Goal: Obtain resource: Download file/media

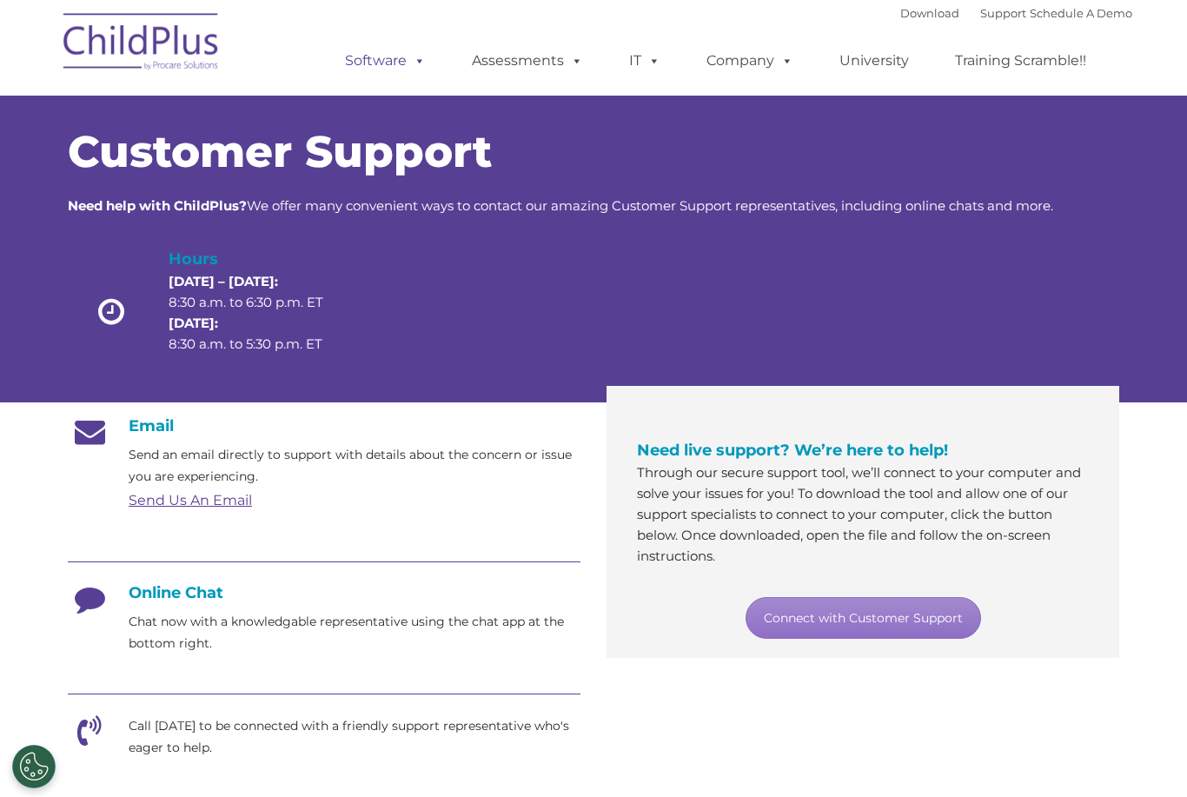
click at [394, 72] on link "Software" at bounding box center [386, 60] width 116 height 35
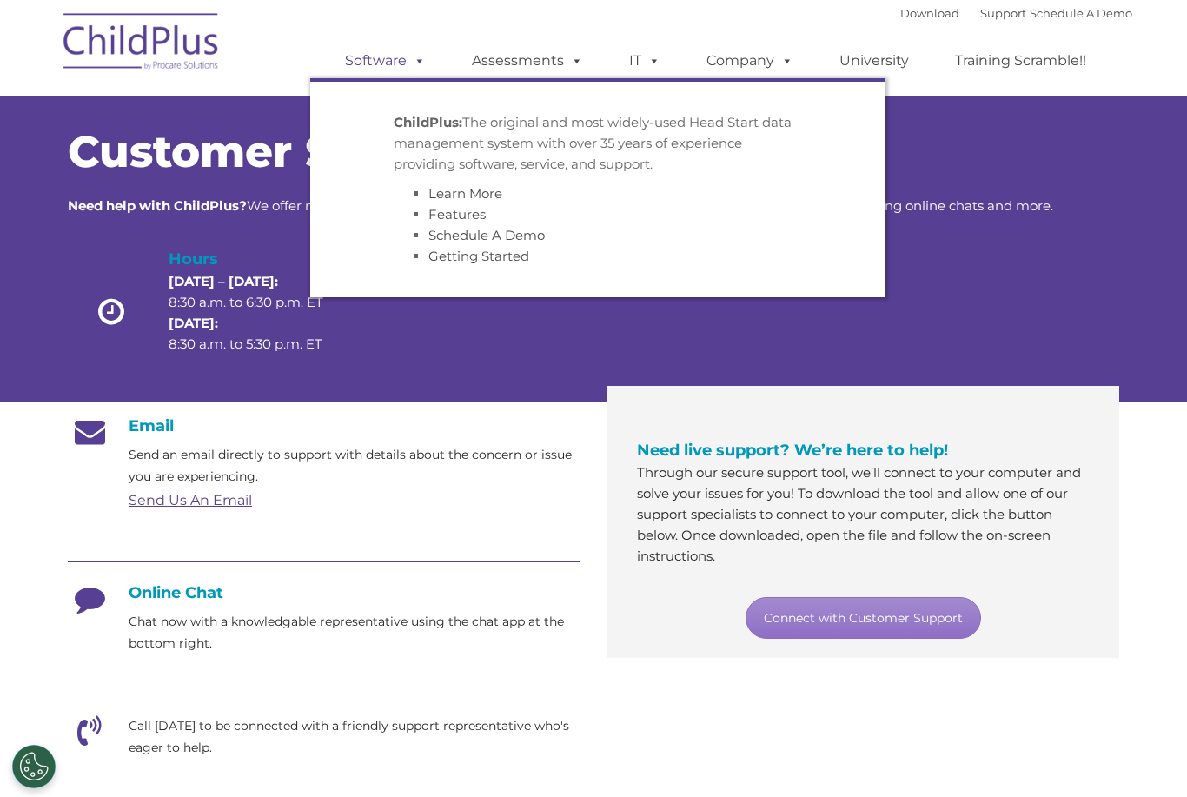
click at [376, 62] on link "Software" at bounding box center [386, 60] width 116 height 35
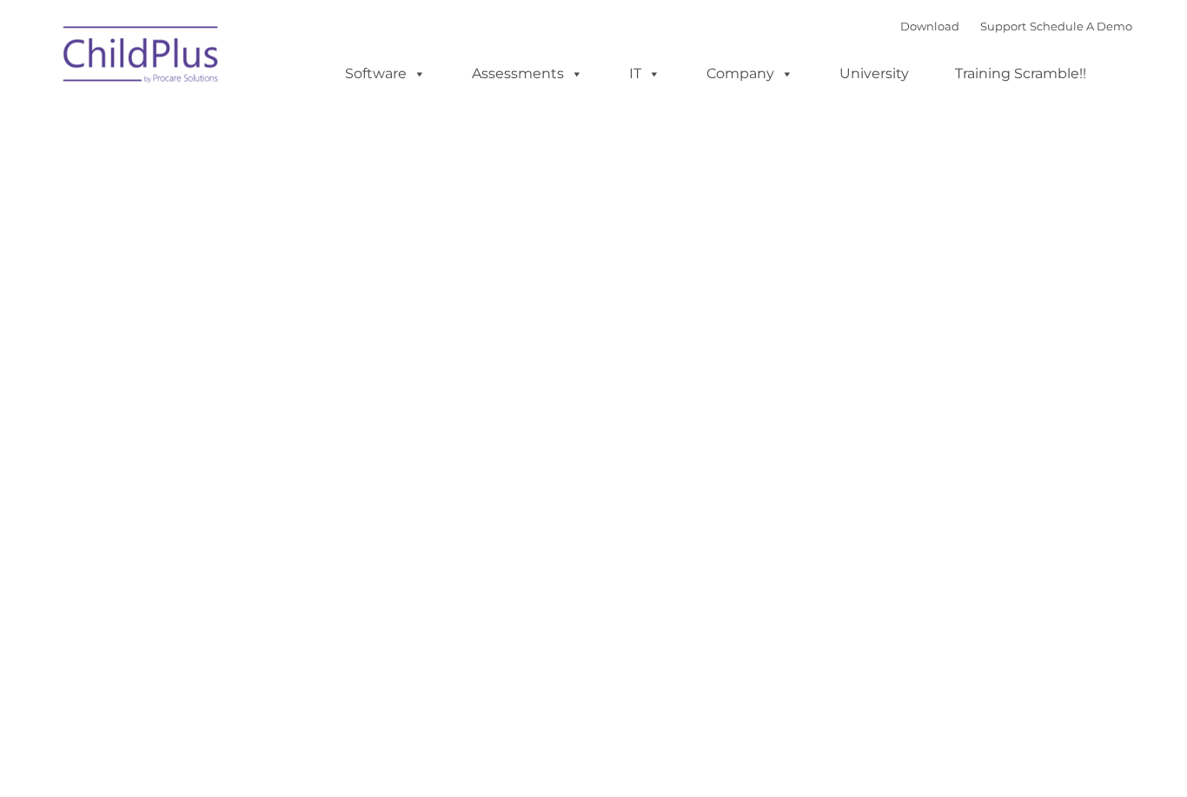
type input ""
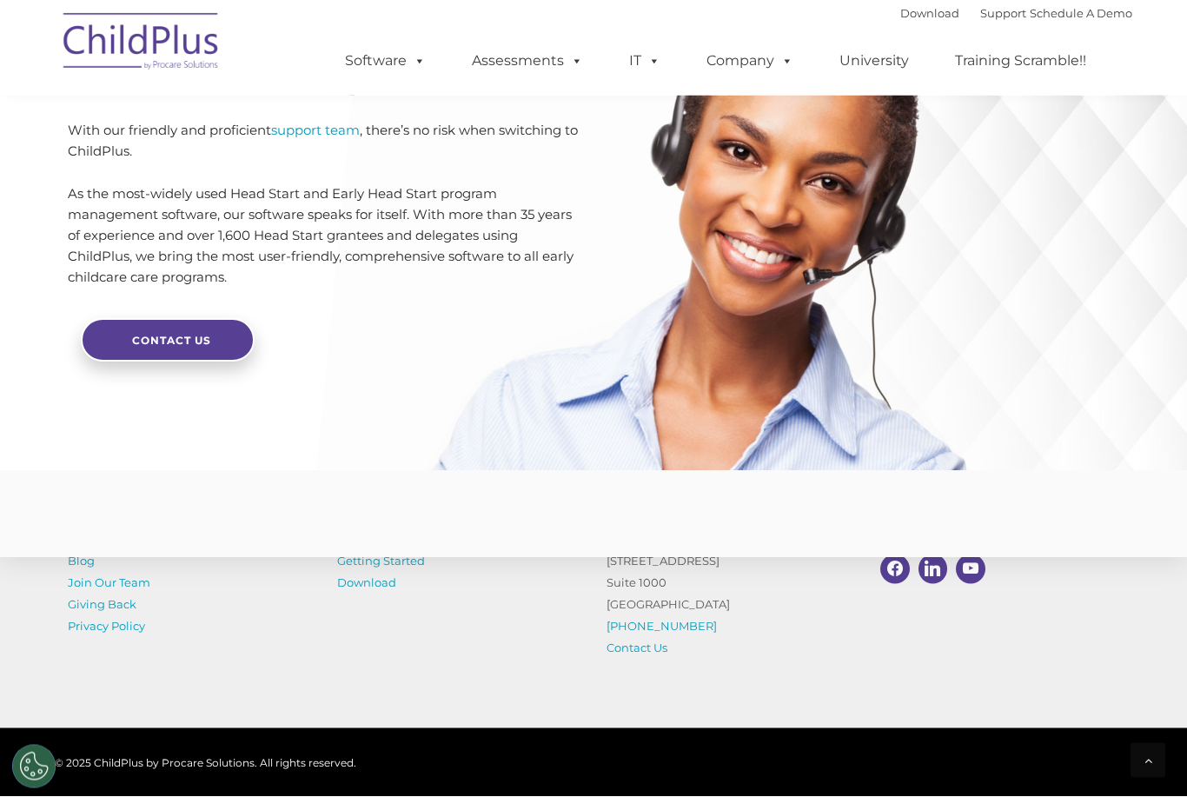
scroll to position [4066, 0]
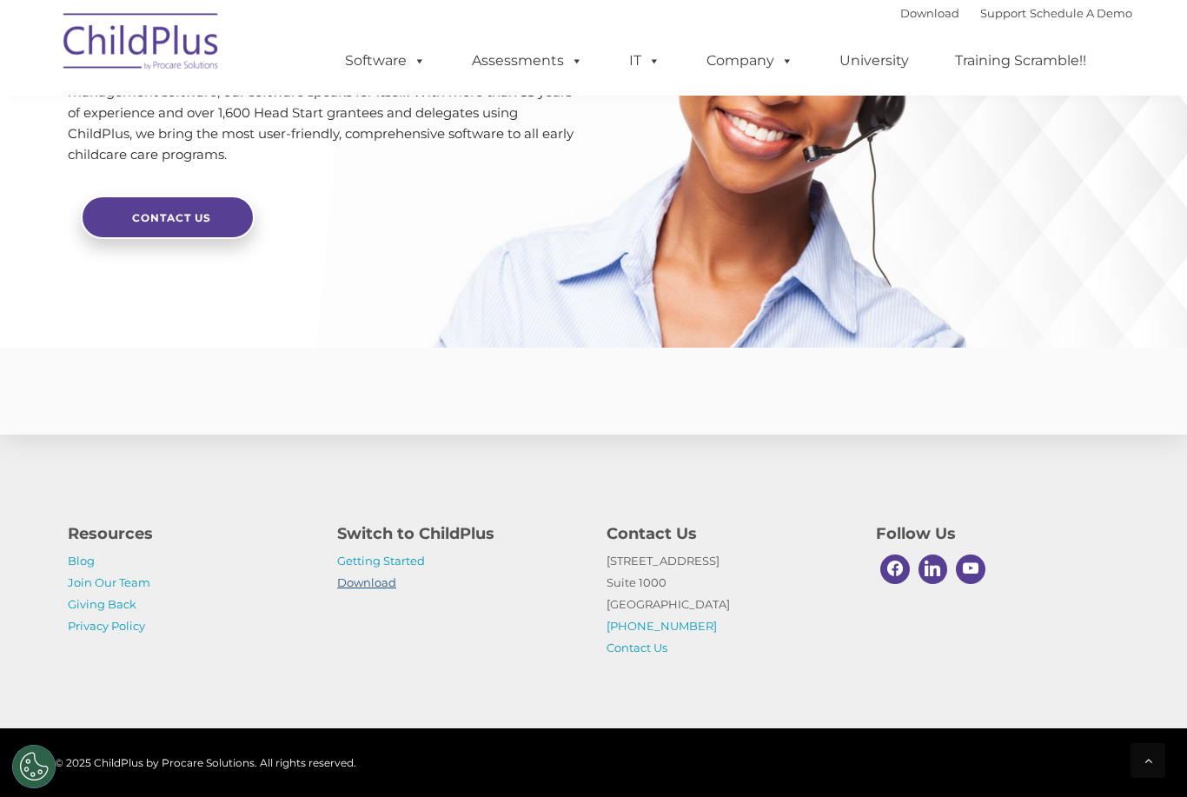
click at [357, 589] on link "Download" at bounding box center [366, 582] width 59 height 14
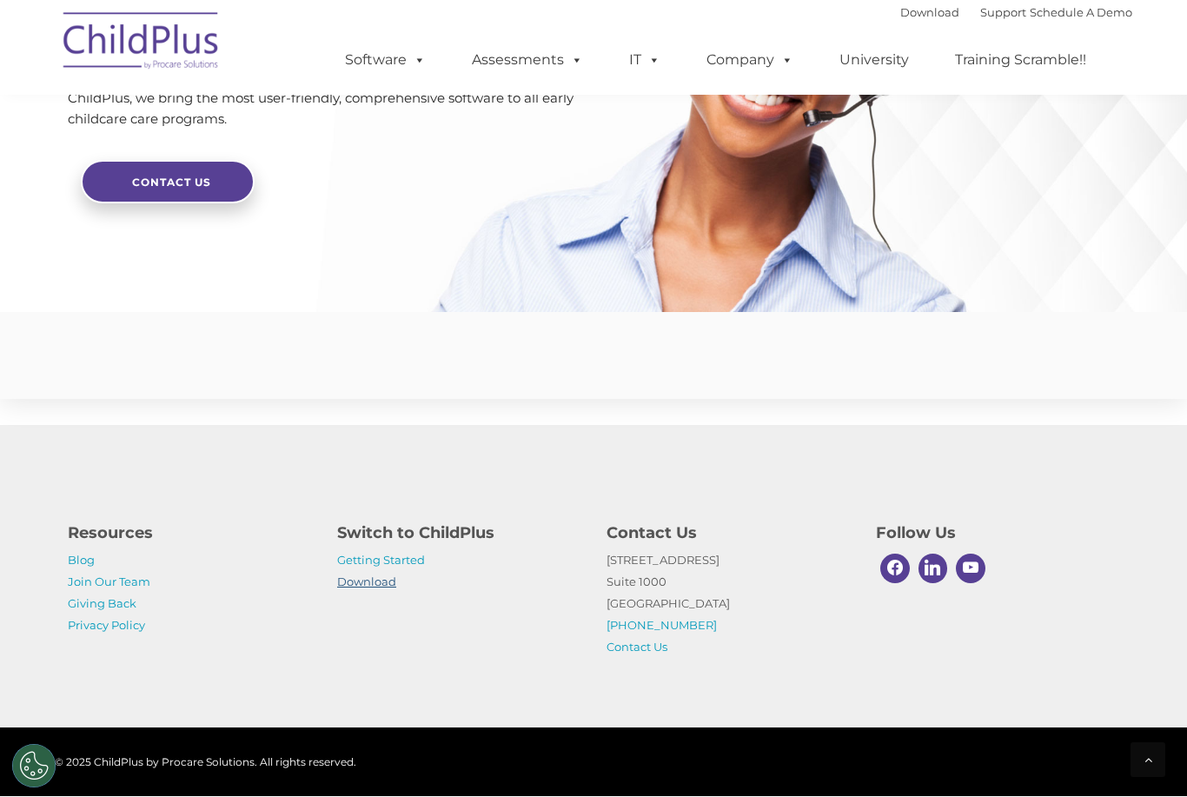
scroll to position [4121, 0]
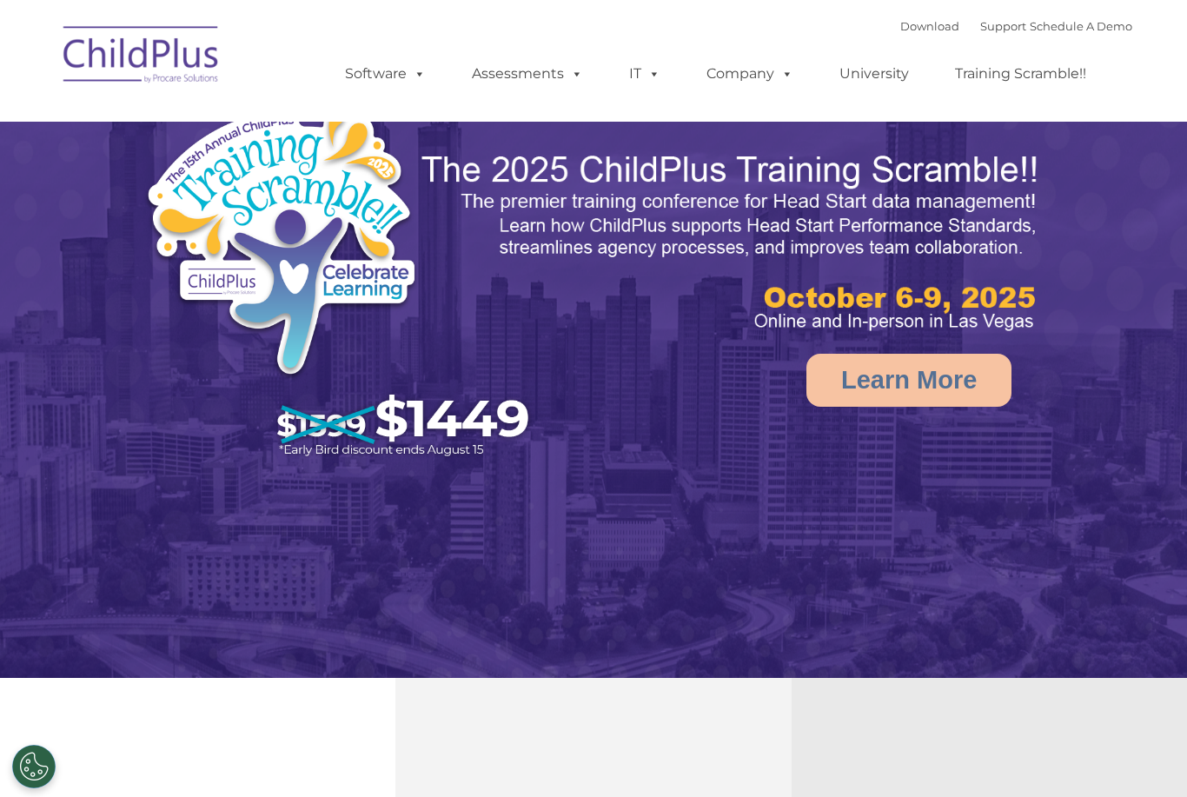
select select "MEDIUM"
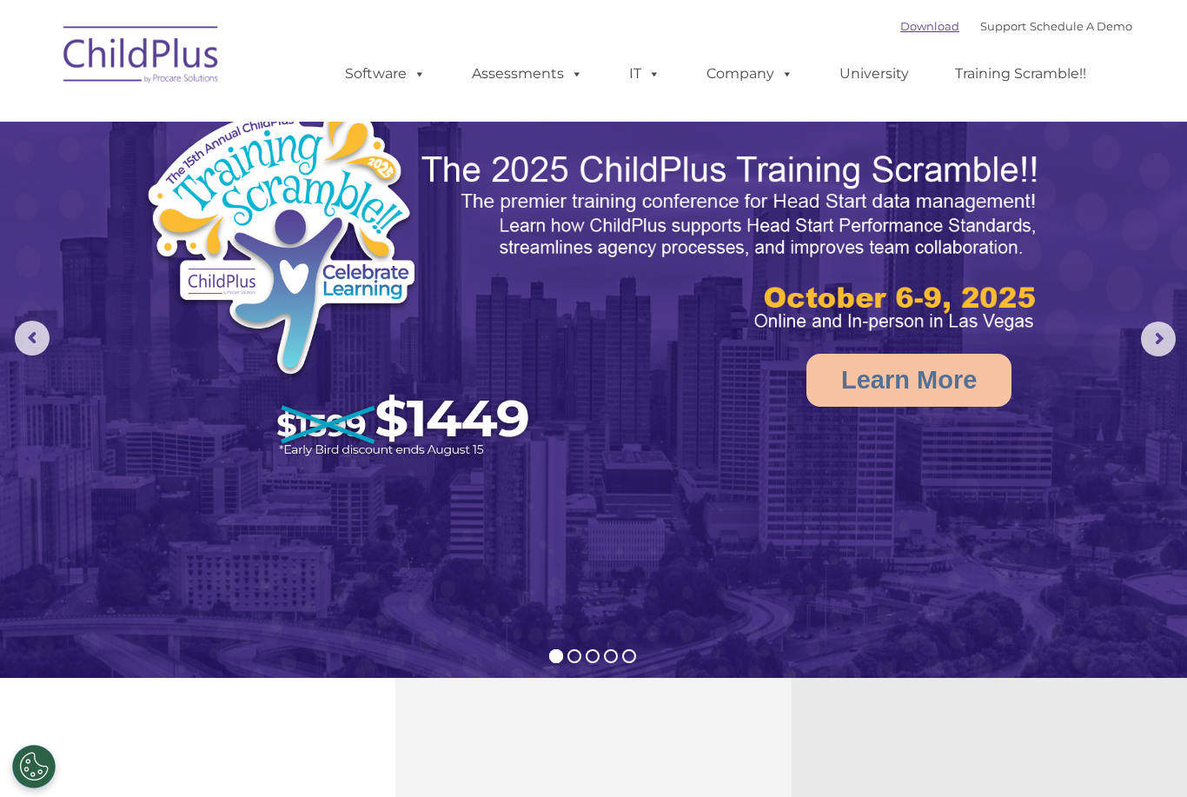
click at [900, 21] on link "Download" at bounding box center [929, 26] width 59 height 14
